Goal: Transaction & Acquisition: Purchase product/service

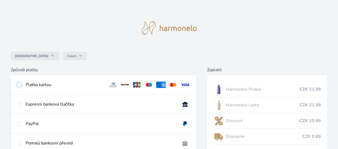
click at [21, 84] on input "radio" at bounding box center [19, 85] width 4 height 4
radio input "true"
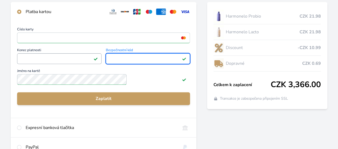
scroll to position [80, 0]
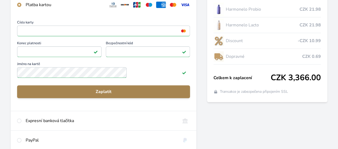
click at [130, 95] on span "Zaplatit" at bounding box center [103, 92] width 164 height 6
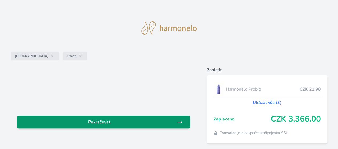
click at [154, 118] on link "Pokračovat" at bounding box center [103, 122] width 173 height 13
